Goal: Information Seeking & Learning: Understand process/instructions

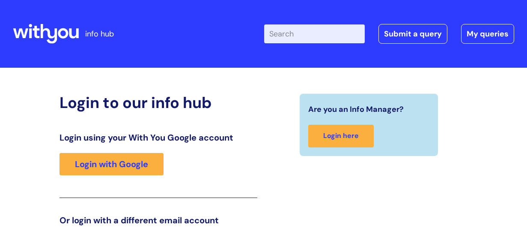
scroll to position [135, 0]
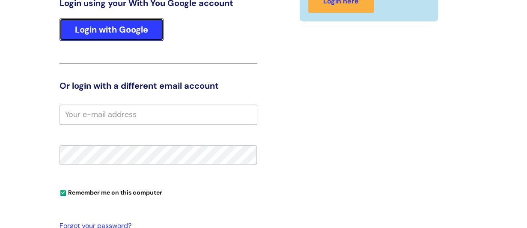
click at [94, 30] on link "Login with Google" at bounding box center [112, 29] width 104 height 22
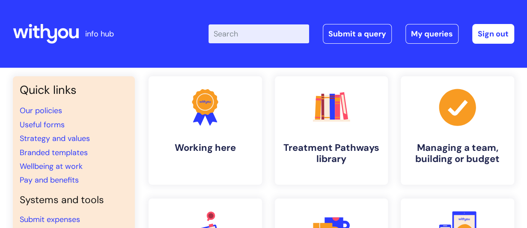
click at [268, 29] on input "Enter your search term here..." at bounding box center [259, 33] width 101 height 19
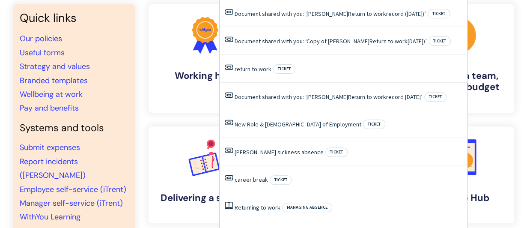
scroll to position [86, 0]
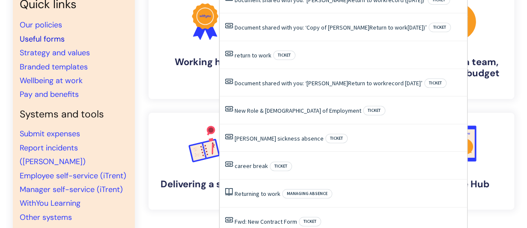
type input "return to work"
click at [46, 34] on link "Useful forms" at bounding box center [42, 39] width 45 height 10
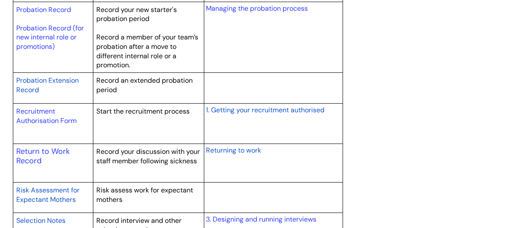
scroll to position [1285, 0]
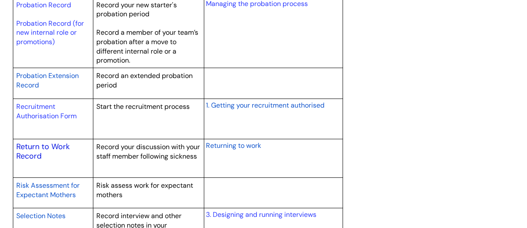
click at [46, 141] on link "Return to Work Record" at bounding box center [43, 151] width 54 height 20
